Goal: Task Accomplishment & Management: Complete application form

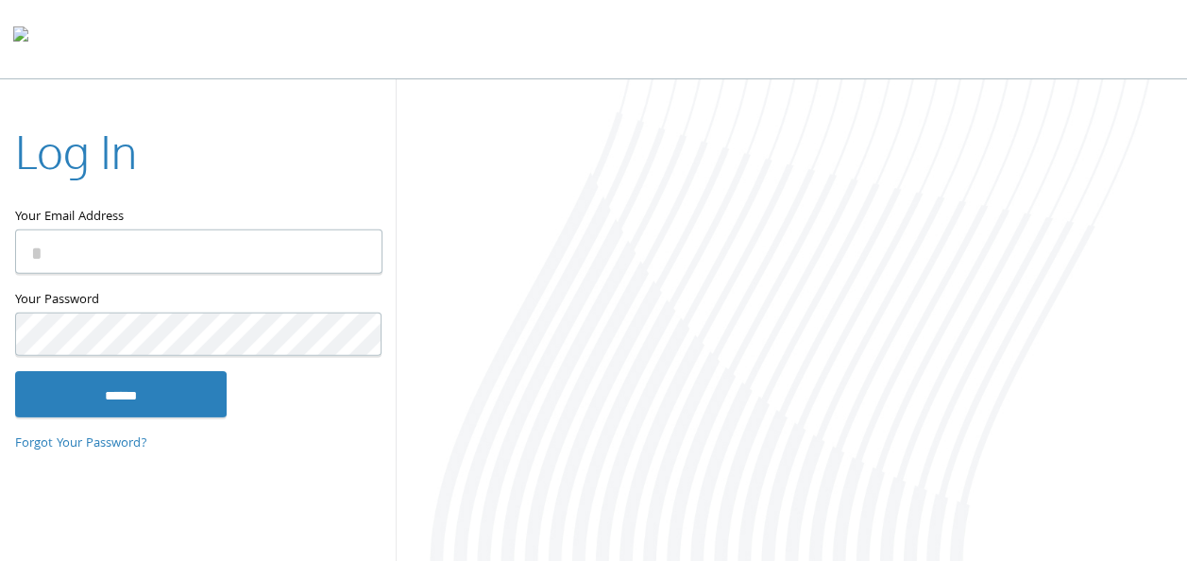
click at [0, 560] on com-1password-button at bounding box center [0, 565] width 0 height 0
type input "**********"
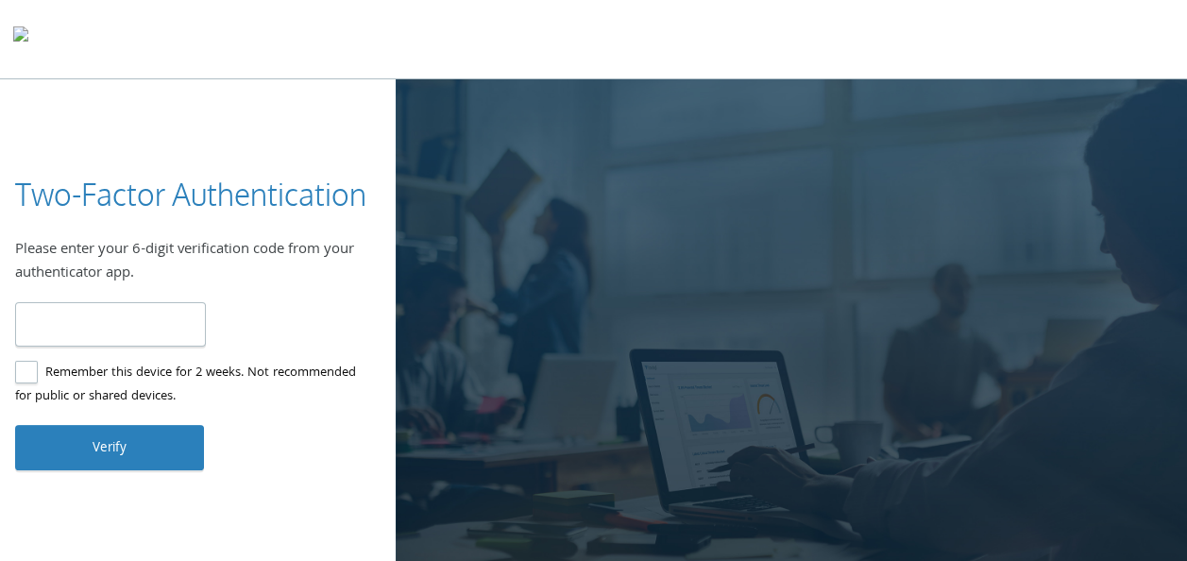
click at [64, 327] on input "number" at bounding box center [110, 324] width 191 height 44
type input "******"
